Goal: Navigation & Orientation: Find specific page/section

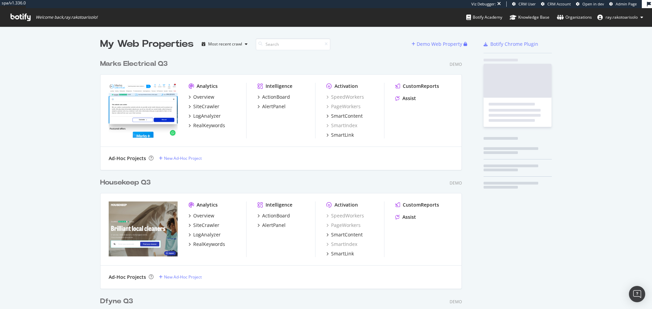
scroll to position [2263, 362]
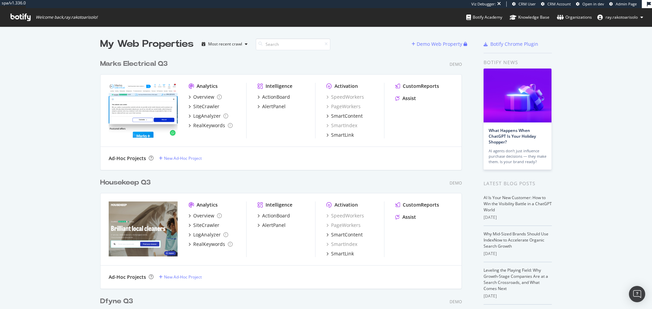
click at [25, 16] on icon at bounding box center [21, 17] width 20 height 7
click at [277, 46] on input at bounding box center [293, 44] width 75 height 12
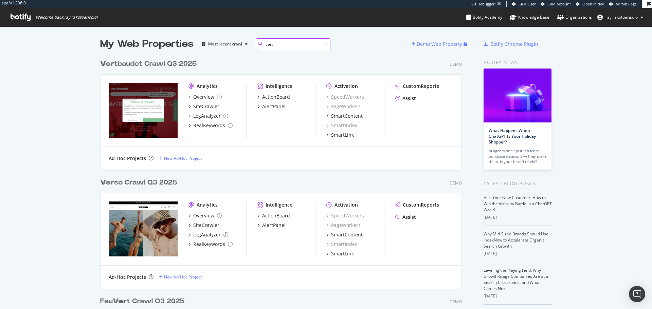
scroll to position [233, 362]
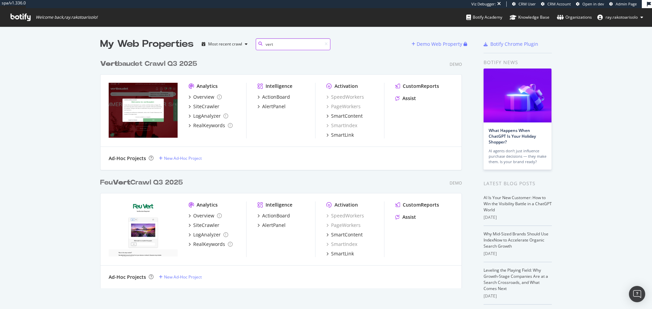
type input "vert"
click at [145, 65] on div "Vert baudet Crawl Q3 2025" at bounding box center [148, 64] width 97 height 10
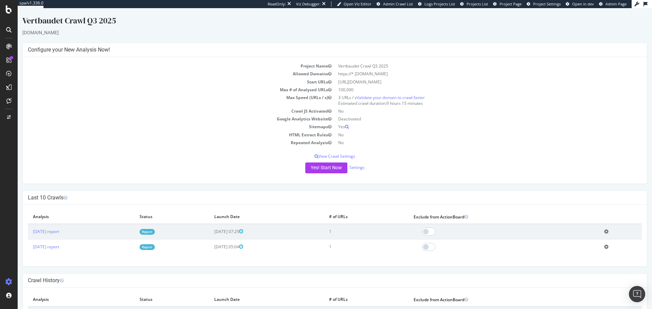
scroll to position [48, 0]
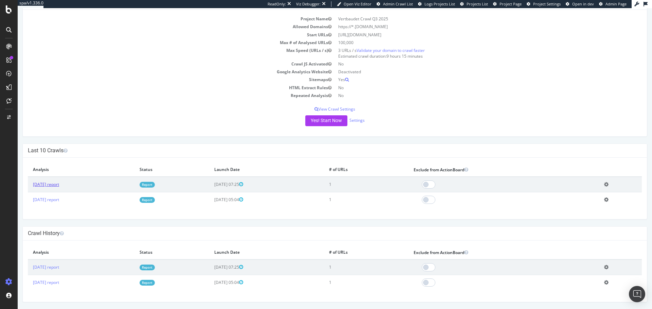
click at [56, 183] on link "[DATE] report" at bounding box center [46, 185] width 26 height 6
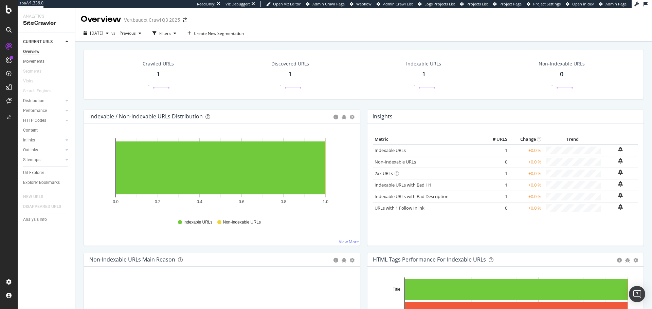
click at [8, 27] on div at bounding box center [8, 29] width 11 height 11
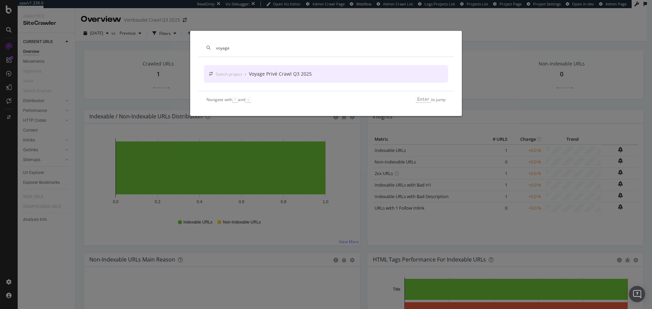
type input "voyage"
click at [308, 78] on div "Switch project › Voyage Privé Crawl Q3 2025" at bounding box center [326, 74] width 245 height 18
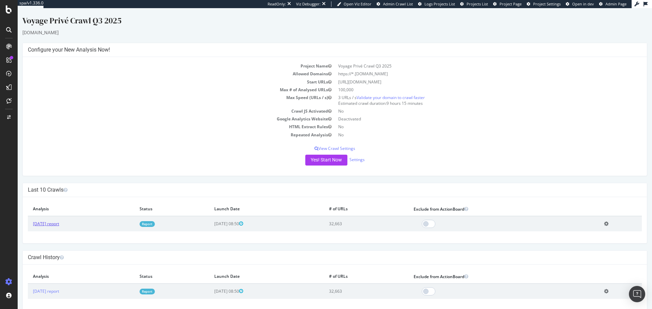
click at [57, 224] on link "[DATE] report" at bounding box center [46, 224] width 26 height 6
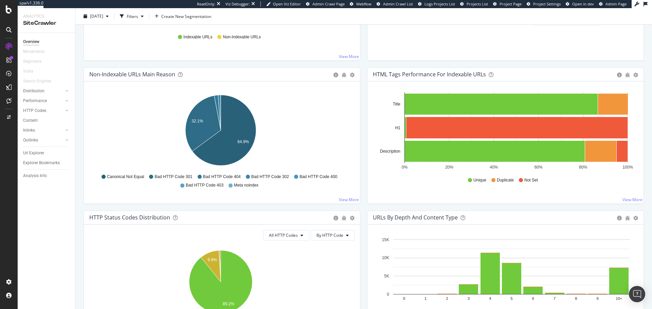
scroll to position [186, 0]
click at [41, 78] on div "ActionBoard" at bounding box center [38, 77] width 26 height 7
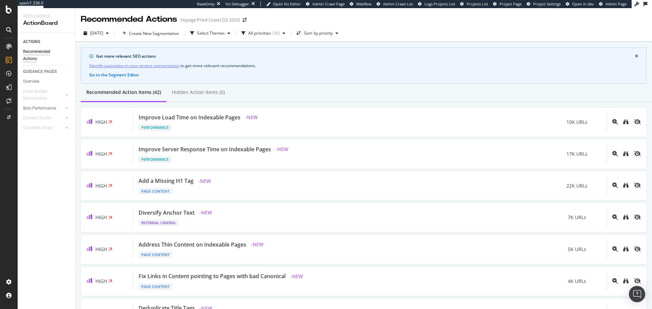
click at [7, 30] on icon at bounding box center [8, 29] width 5 height 5
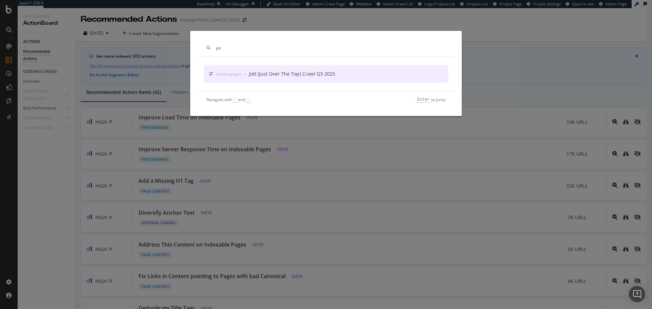
type input "jot"
click at [266, 76] on div "Jott (Just Over The Top) Crawl Q3 2025" at bounding box center [292, 74] width 86 height 7
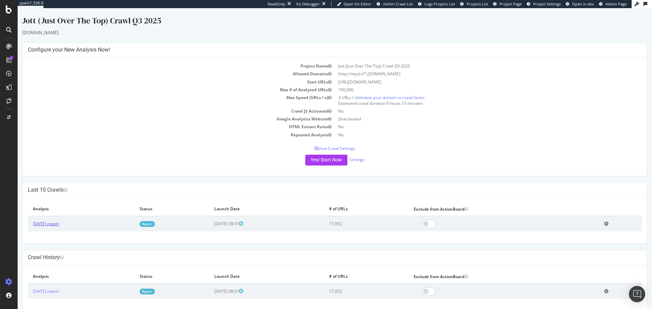
click at [59, 227] on link "[DATE] report" at bounding box center [46, 224] width 26 height 6
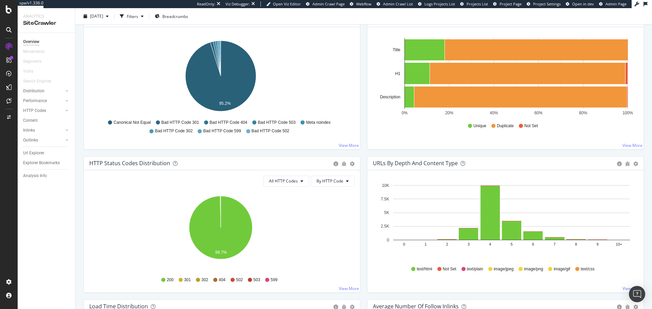
scroll to position [240, 0]
click at [11, 30] on icon at bounding box center [8, 29] width 5 height 5
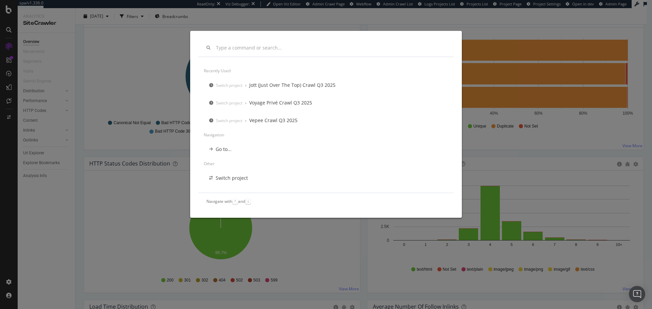
scroll to position [0, 0]
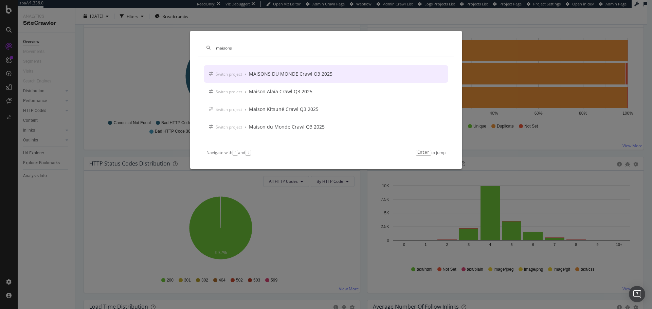
type input "maisons"
click at [262, 80] on div "Switch project › MAISONS DU MONDE Crawl Q3 2025" at bounding box center [326, 74] width 245 height 18
